Goal: Information Seeking & Learning: Understand process/instructions

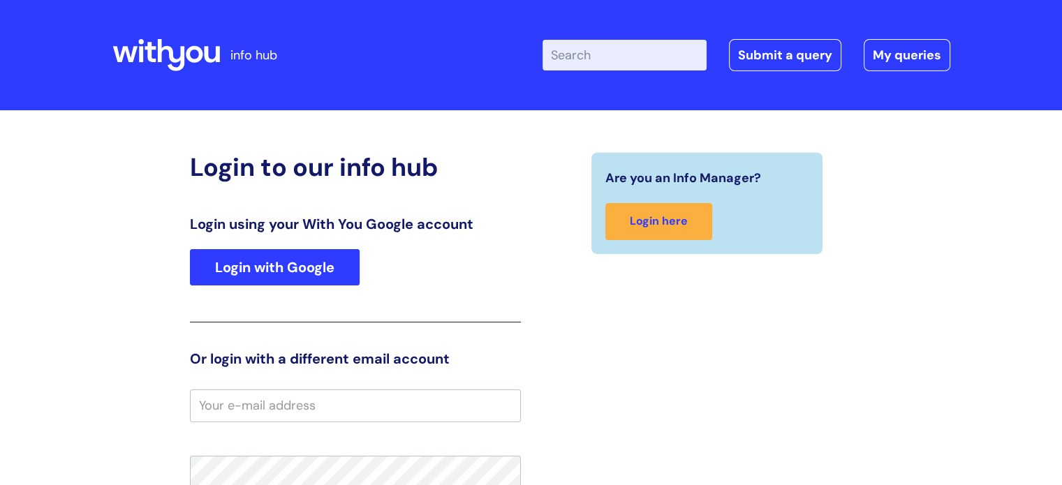
drag, startPoint x: 368, startPoint y: 276, endPoint x: 334, endPoint y: 268, distance: 35.1
click at [361, 276] on div "Login using your With You Google account Login with Google" at bounding box center [355, 269] width 331 height 107
click at [334, 268] on link "Login with Google" at bounding box center [275, 267] width 170 height 36
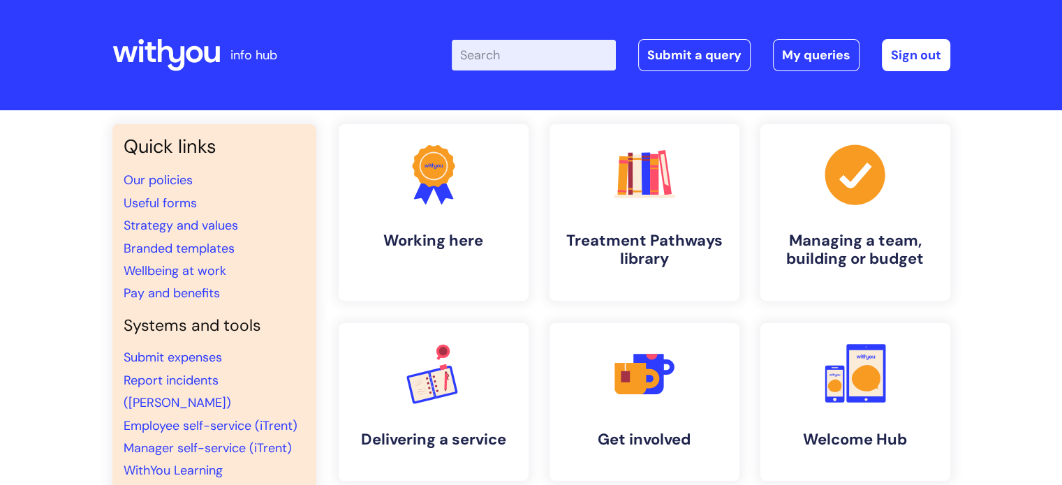
click at [503, 55] on input "Enter your search term here..." at bounding box center [534, 55] width 164 height 31
type input "leaver"
click button "Search" at bounding box center [0, 0] width 0 height 0
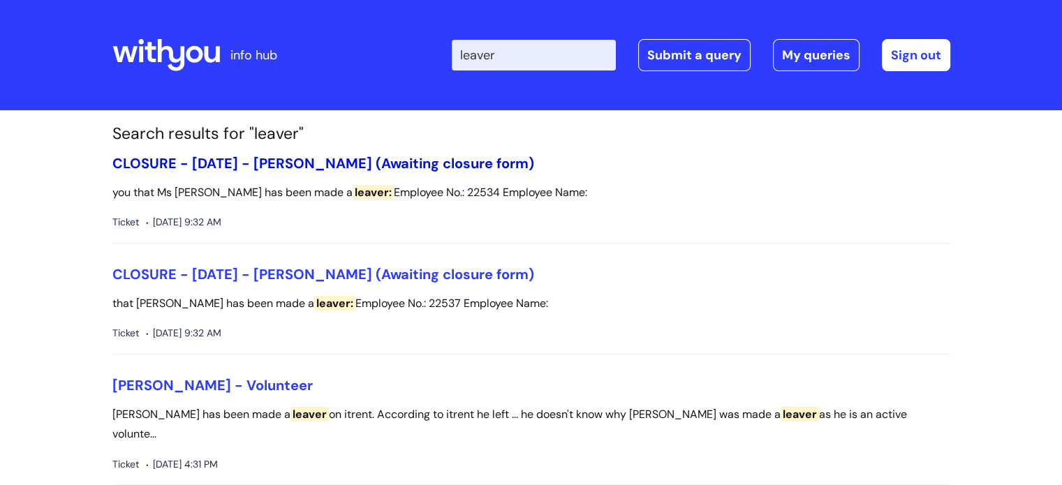
click at [424, 156] on link "CLOSURE - 30/09/2025 - Katie Hill (Awaiting closure form)" at bounding box center [323, 163] width 422 height 18
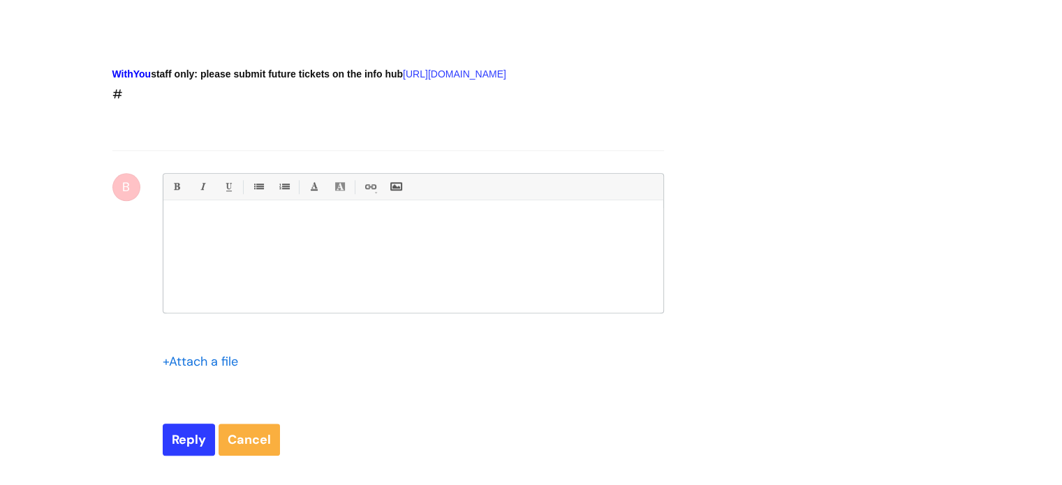
scroll to position [1100, 0]
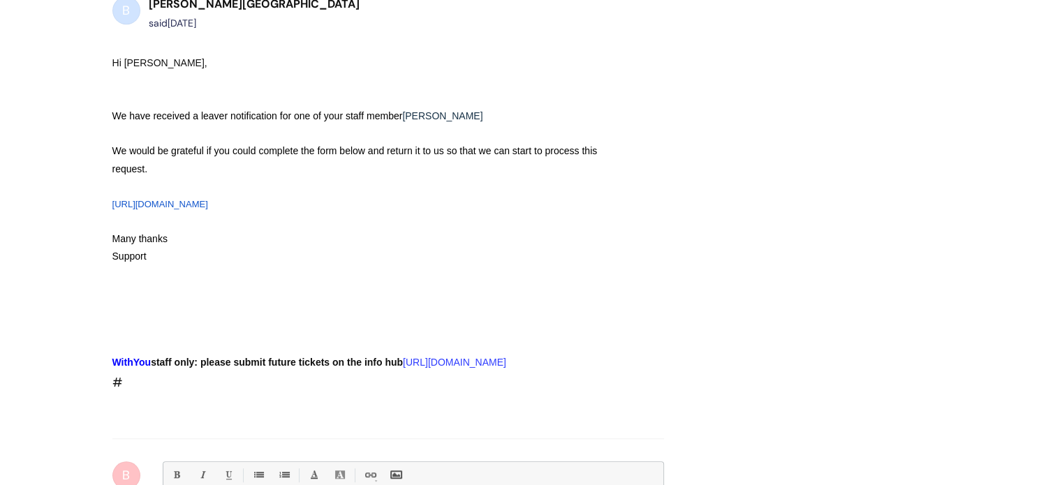
click at [208, 199] on link "https://forms.gle/XwQmTxpt7mENm6FWA" at bounding box center [160, 204] width 96 height 10
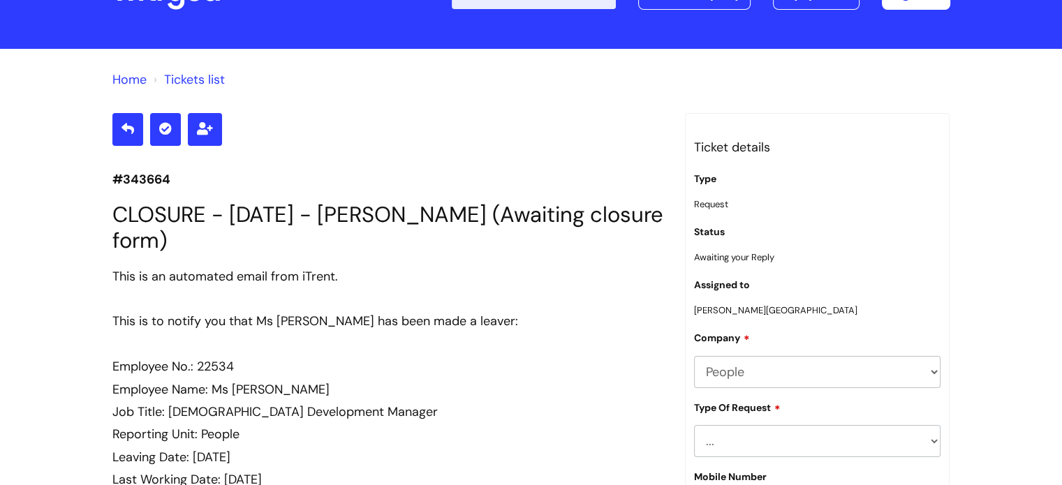
scroll to position [0, 0]
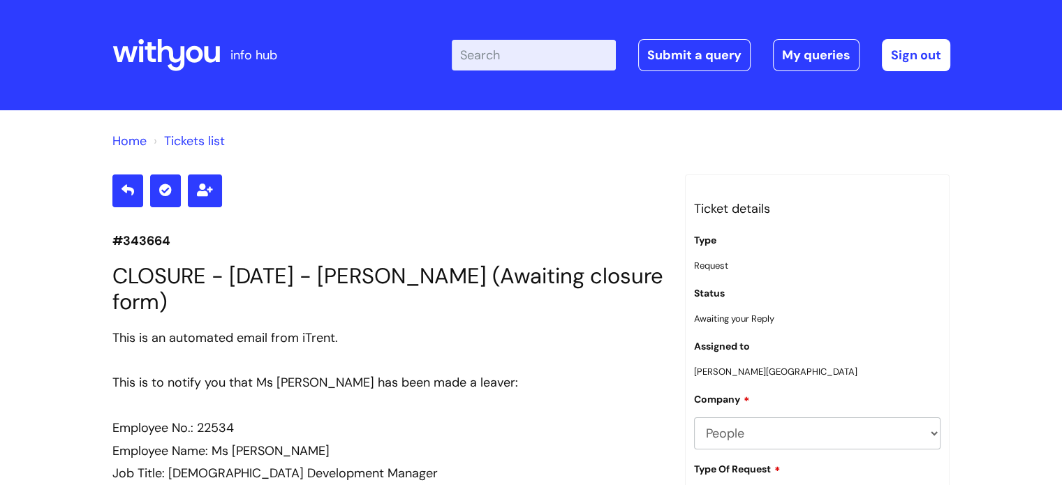
click at [524, 54] on input "Enter your search term here..." at bounding box center [534, 55] width 164 height 31
type input "leaver"
click button "Search" at bounding box center [0, 0] width 0 height 0
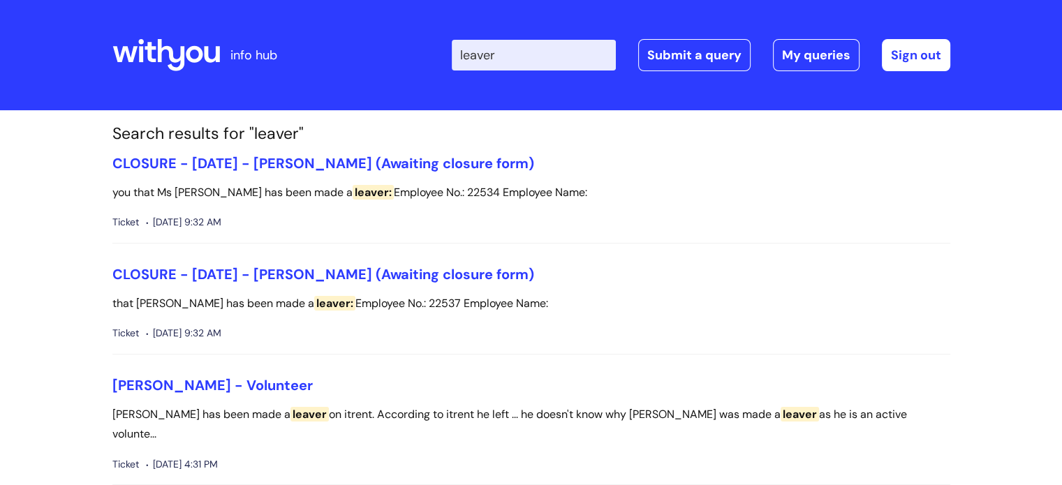
click at [167, 43] on icon at bounding box center [166, 55] width 108 height 34
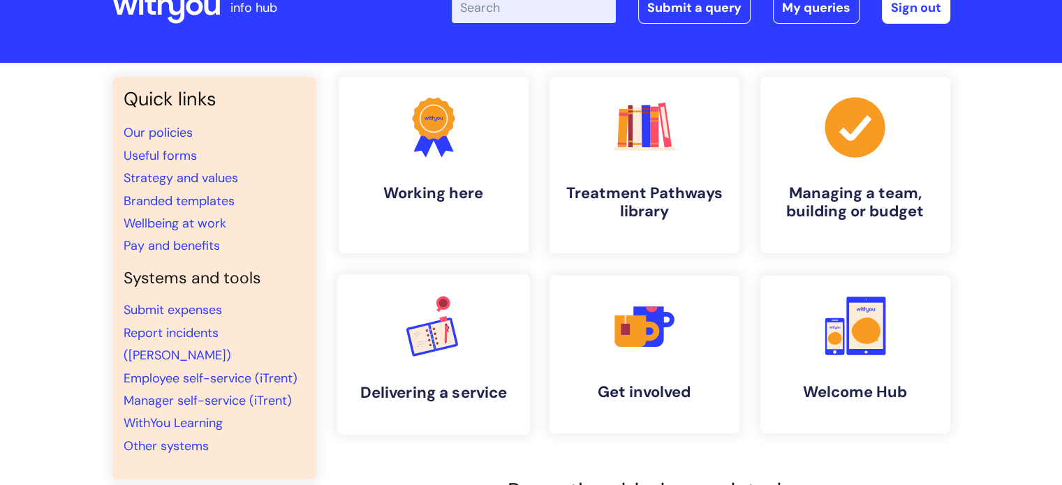
scroll to position [140, 0]
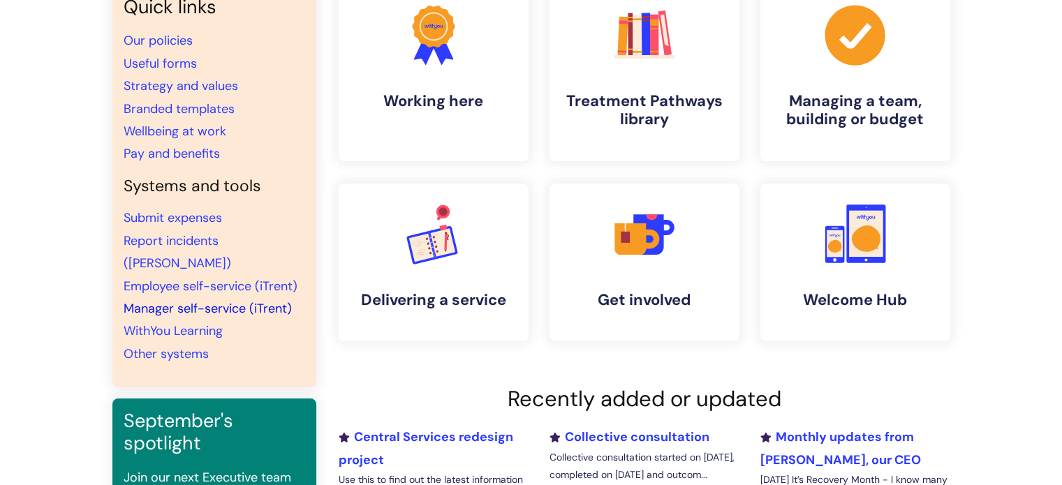
click at [220, 300] on link "Manager self-service (iTrent)" at bounding box center [208, 308] width 168 height 17
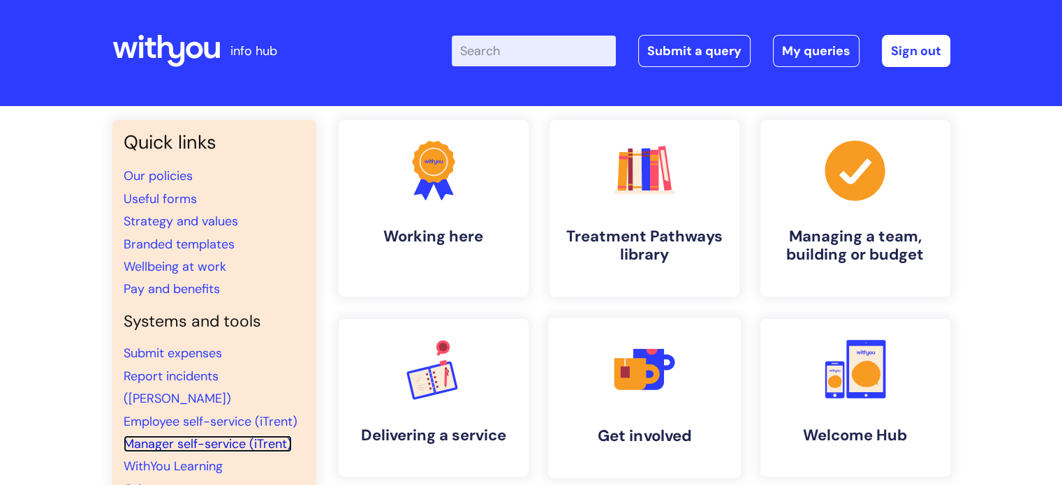
scroll to position [0, 0]
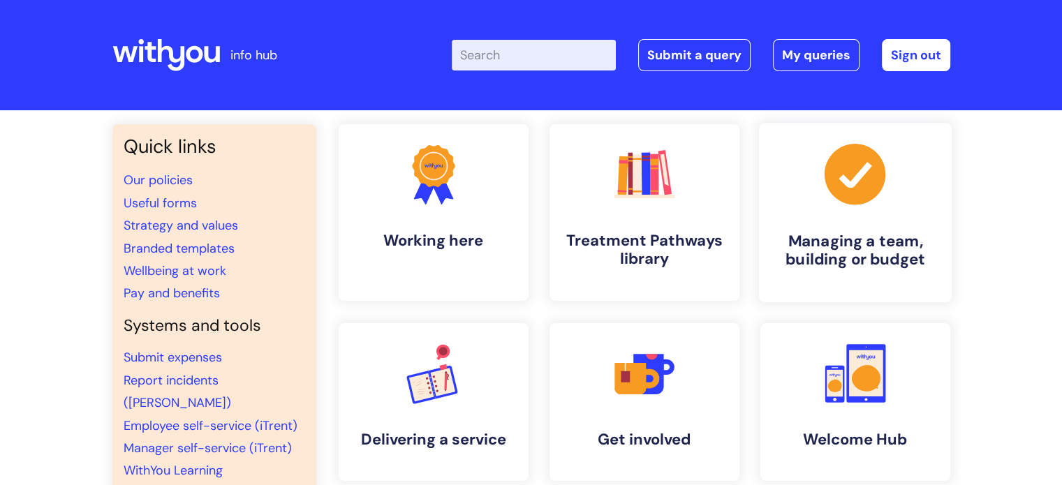
click at [874, 245] on h4 "Managing a team, building or budget" at bounding box center [855, 251] width 170 height 38
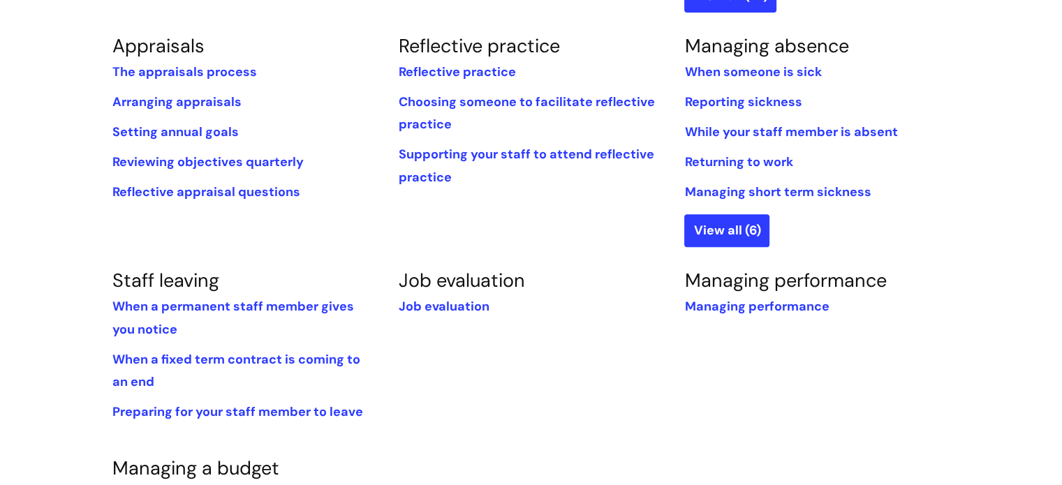
scroll to position [628, 0]
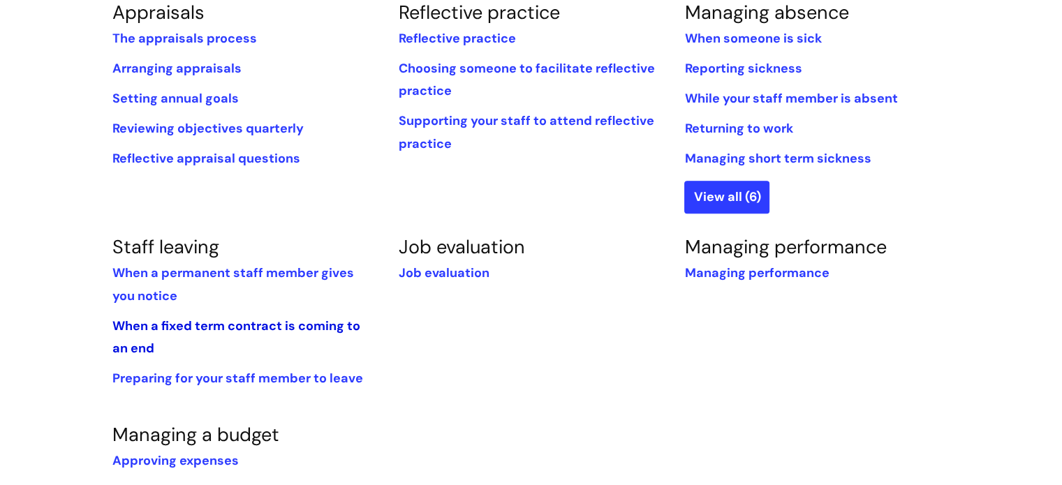
click at [269, 324] on link "When a fixed term contract is coming to an end" at bounding box center [236, 337] width 248 height 39
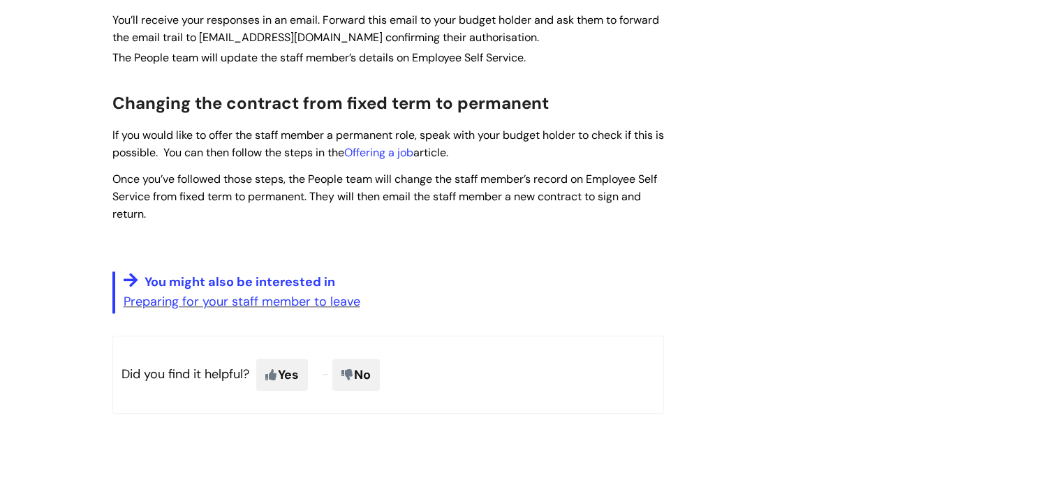
scroll to position [1466, 0]
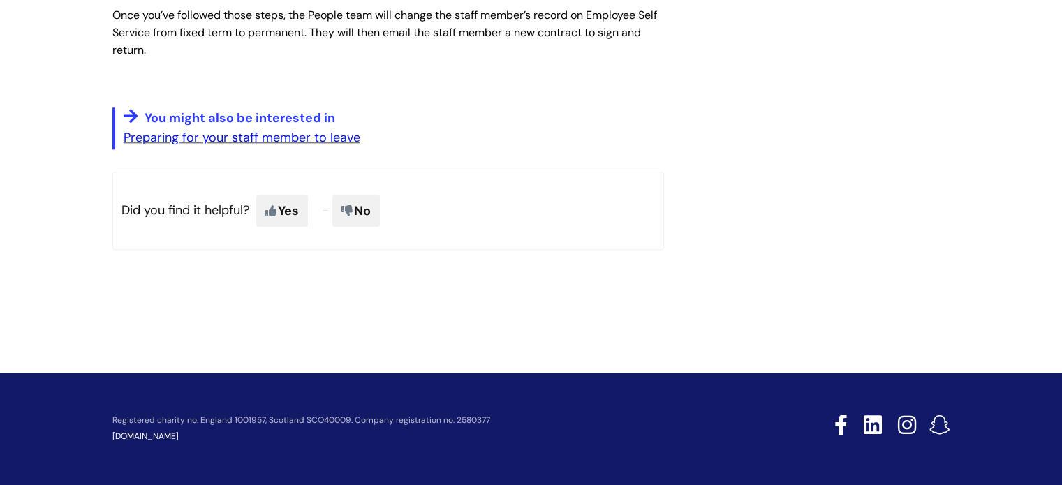
click at [302, 146] on link "Preparing for your staff member to leave" at bounding box center [242, 137] width 237 height 17
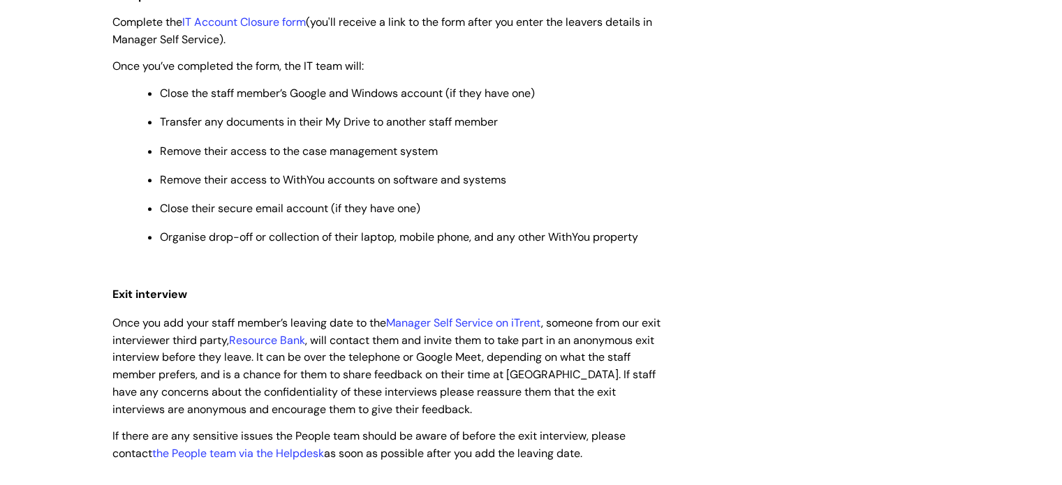
scroll to position [977, 0]
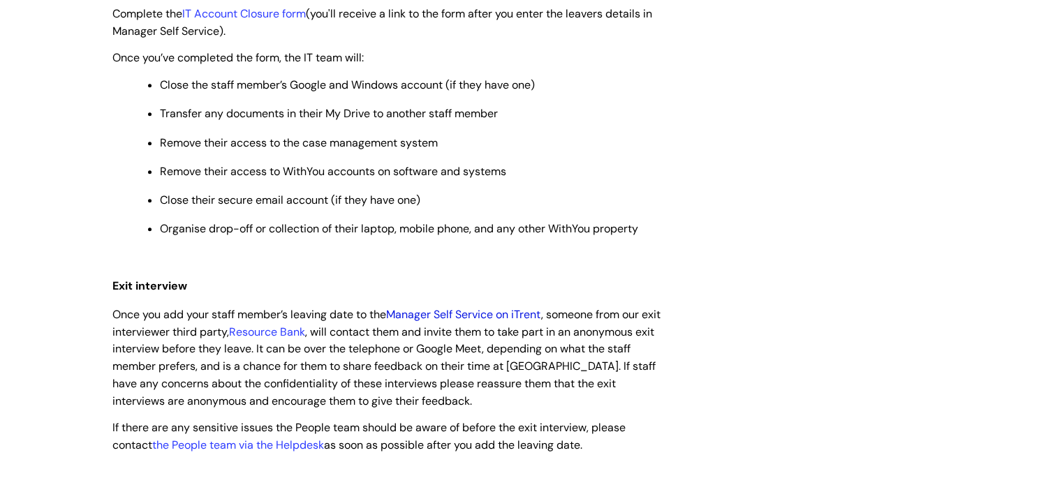
click at [491, 322] on link "Manager Self Service on iTrent" at bounding box center [463, 314] width 155 height 15
